Goal: Navigation & Orientation: Find specific page/section

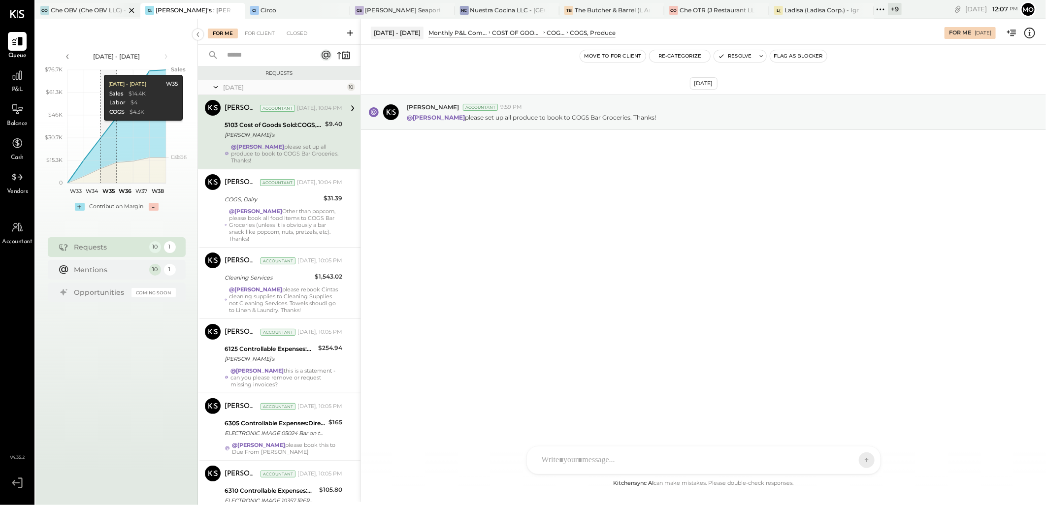
click at [83, 6] on div "Che OBV (Che OBV LLC) - Ignite" at bounding box center [88, 10] width 75 height 8
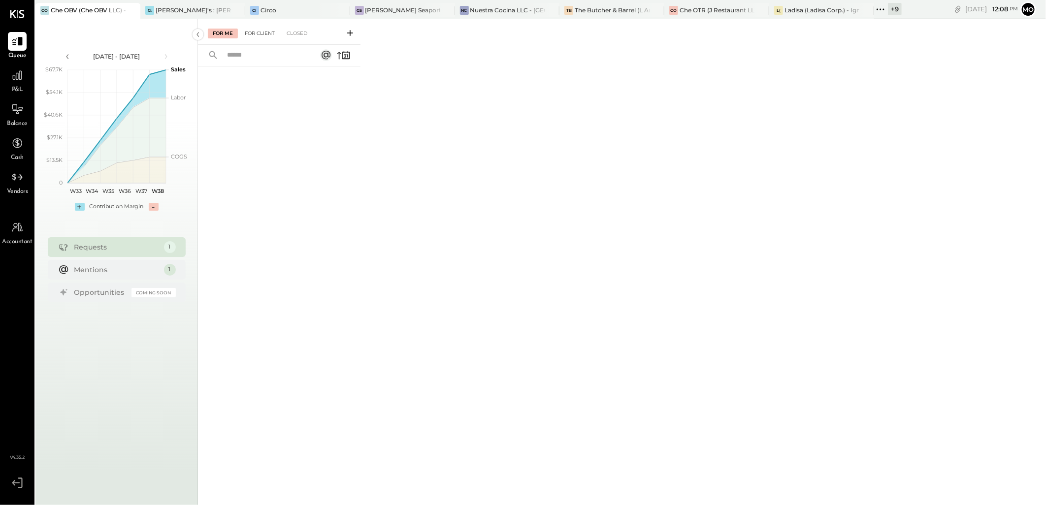
click at [258, 36] on div "For Client" at bounding box center [260, 34] width 40 height 10
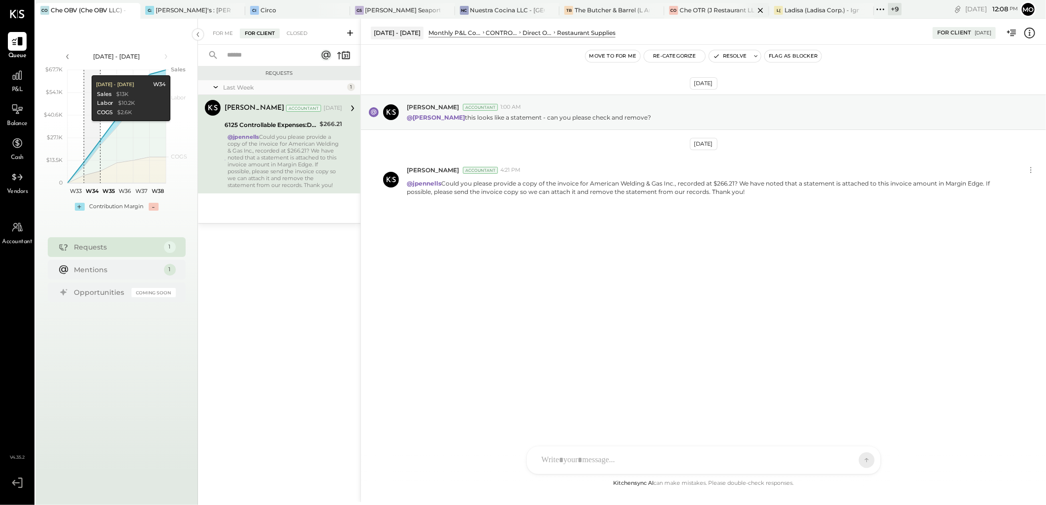
click at [716, 7] on div "Che OTR (J Restaurant LLC) - Ignite" at bounding box center [717, 10] width 75 height 8
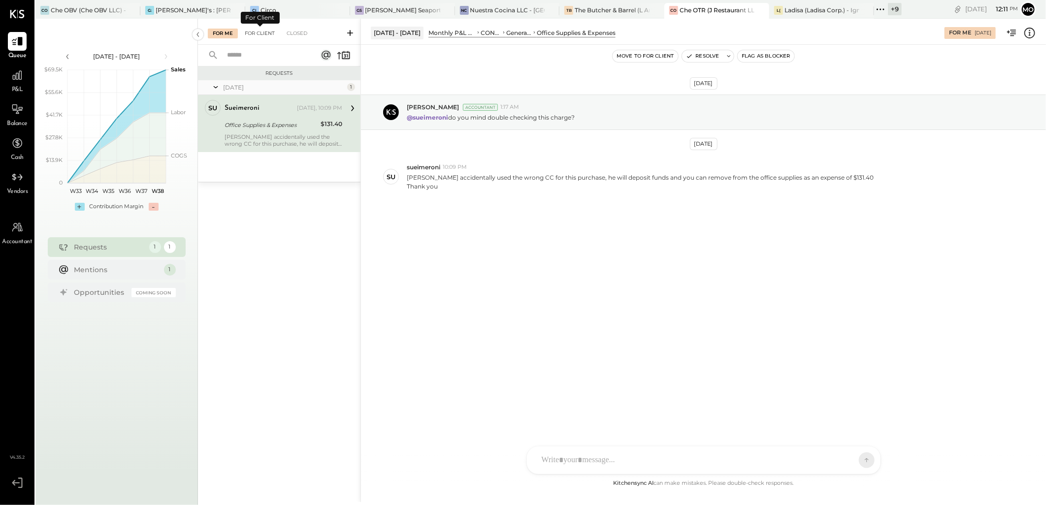
click at [259, 36] on div "For Client" at bounding box center [260, 34] width 40 height 10
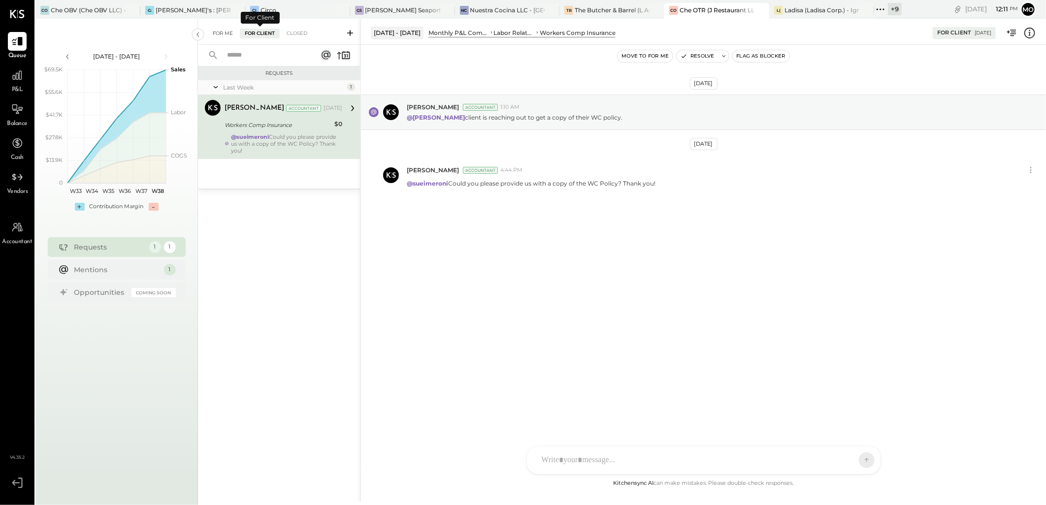
click at [223, 31] on div "For Me" at bounding box center [223, 34] width 30 height 10
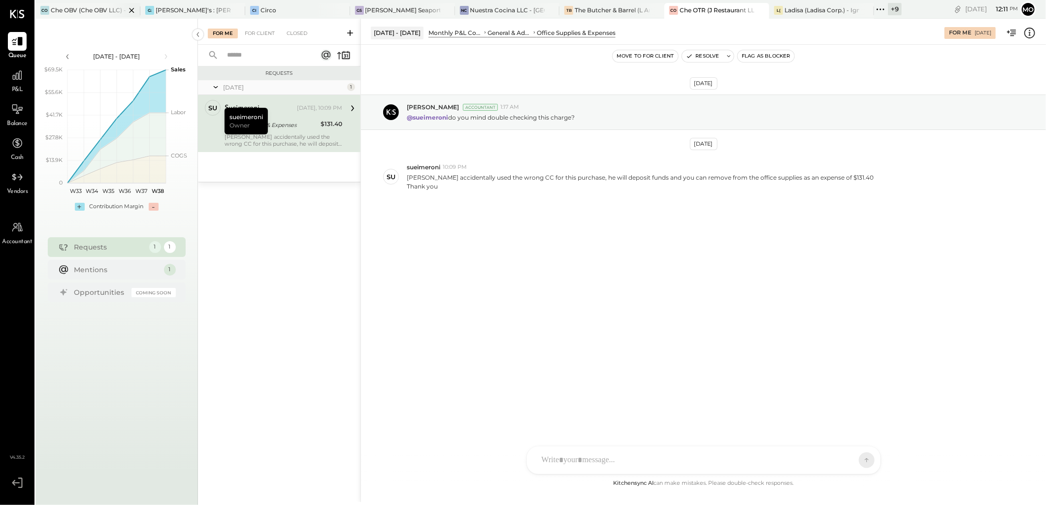
click at [65, 13] on div "Che OBV (Che OBV LLC) - Ignite" at bounding box center [88, 10] width 75 height 8
